Goal: Understand process/instructions

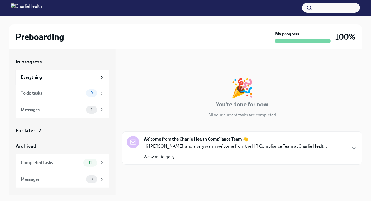
click at [171, 144] on p "Hi [PERSON_NAME], and a very warm welcome from the HR Compliance Team at Charli…" at bounding box center [235, 147] width 183 height 6
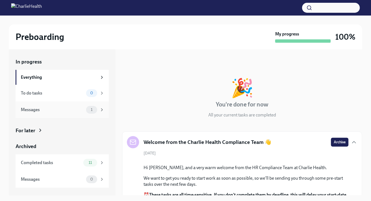
click at [87, 108] on div "1" at bounding box center [91, 110] width 11 height 8
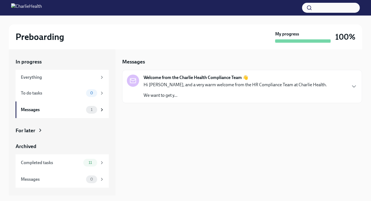
click at [213, 86] on p "Hi [PERSON_NAME], and a very warm welcome from the HR Compliance Team at Charli…" at bounding box center [235, 85] width 183 height 6
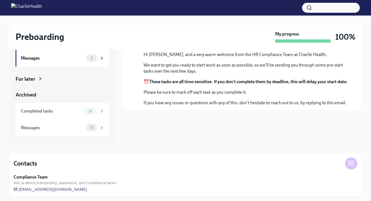
scroll to position [54, 0]
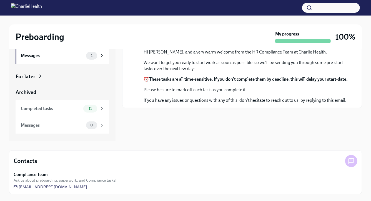
click at [353, 161] on icon at bounding box center [351, 161] width 3 height 0
click at [347, 161] on div at bounding box center [351, 161] width 12 height 12
click at [77, 188] on span "[EMAIL_ADDRESS][DOMAIN_NAME]" at bounding box center [51, 187] width 74 height 6
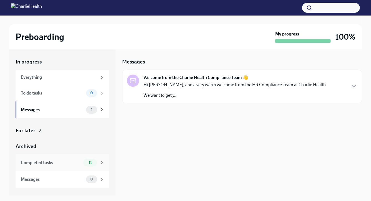
click at [90, 162] on span "11" at bounding box center [90, 163] width 10 height 4
